Goal: Task Accomplishment & Management: Manage account settings

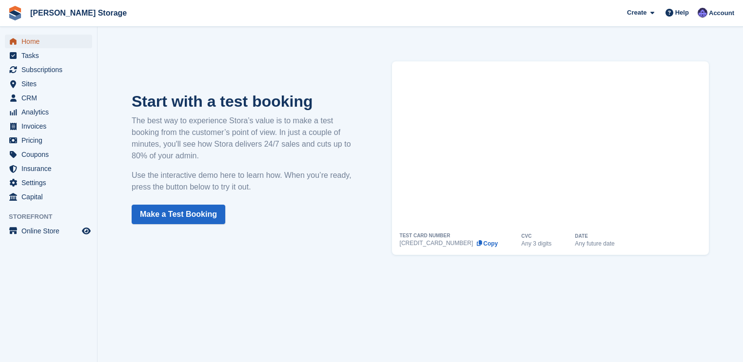
click at [39, 43] on span "Home" at bounding box center [50, 42] width 59 height 14
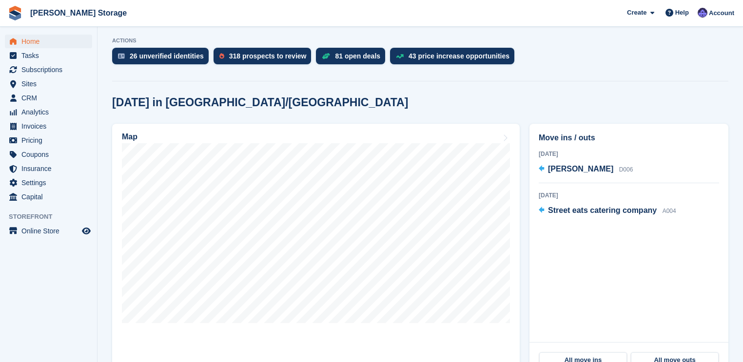
scroll to position [195, 0]
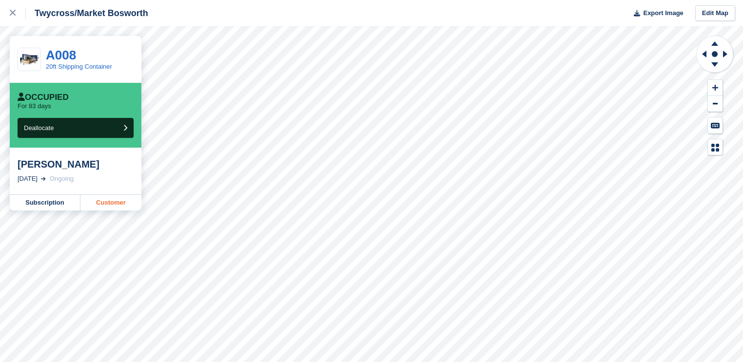
click at [118, 204] on link "Customer" at bounding box center [110, 203] width 61 height 16
